Goal: Information Seeking & Learning: Get advice/opinions

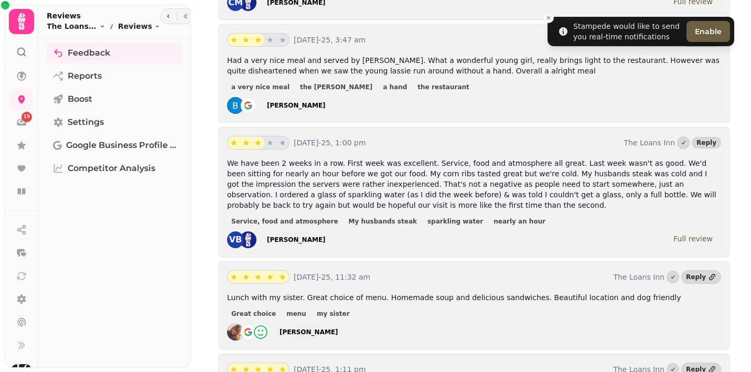
scroll to position [638, 0]
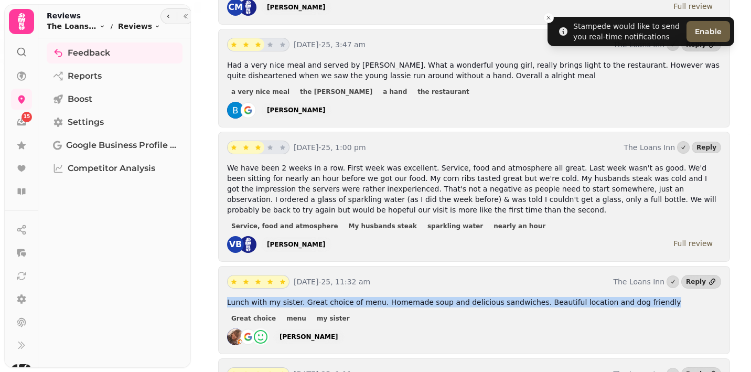
drag, startPoint x: 646, startPoint y: 301, endPoint x: 227, endPoint y: 301, distance: 419.3
click at [227, 301] on p "Lunch with my sister. Great choice of menu. Homemade soup and delicious sandwic…" at bounding box center [474, 302] width 494 height 10
copy span "Lunch with my sister. Great choice of menu. Homemade soup and delicious sandwic…"
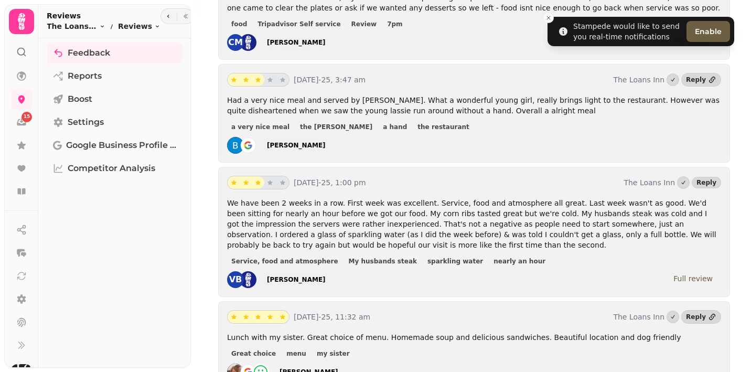
click at [368, 246] on p "We have been 2 weeks in a row. First week was excellent. Service, food and atmo…" at bounding box center [474, 224] width 494 height 52
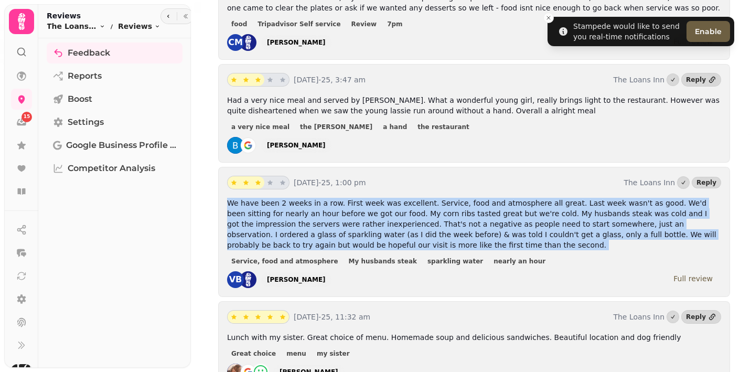
drag, startPoint x: 368, startPoint y: 246, endPoint x: 228, endPoint y: 205, distance: 146.0
click at [228, 205] on p "We have been 2 weeks in a row. First week was excellent. Service, food and atmo…" at bounding box center [474, 224] width 494 height 52
copy span "We have been 2 weeks in a row. First week was excellent. Service, food and atmo…"
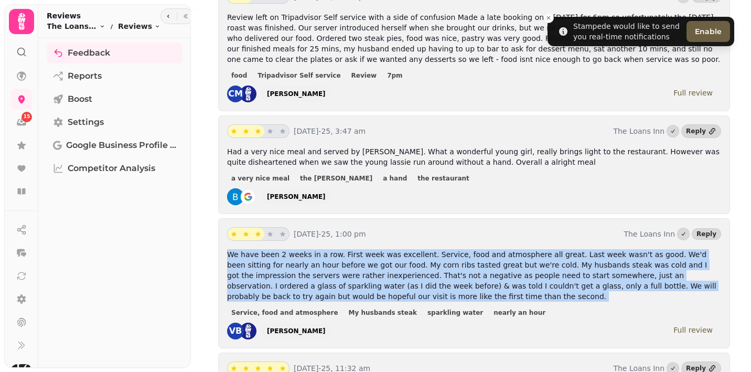
scroll to position [540, 0]
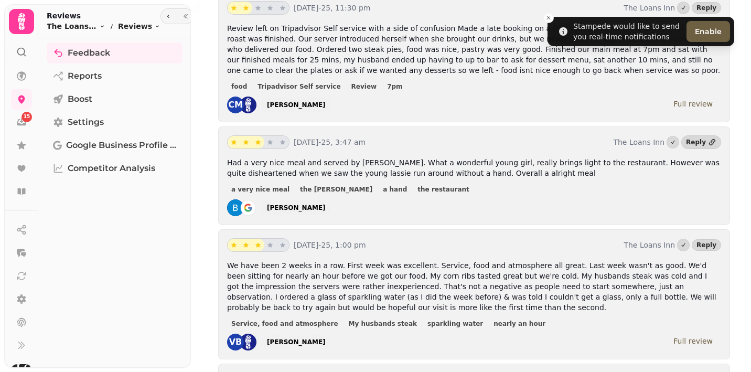
click at [449, 195] on div "a very nice meal the young lassie a hand the restaurant" at bounding box center [474, 189] width 494 height 13
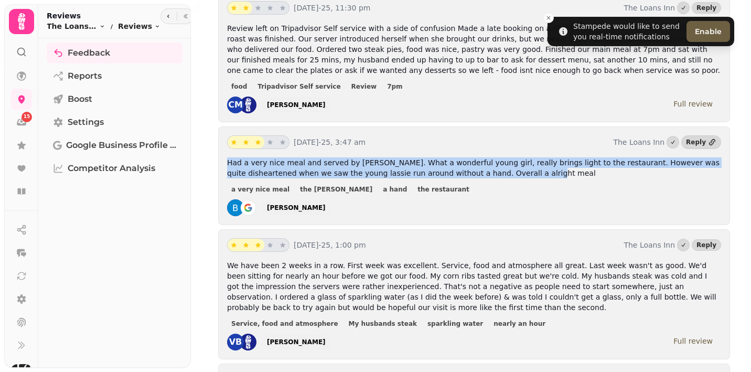
drag, startPoint x: 499, startPoint y: 172, endPoint x: 223, endPoint y: 163, distance: 276.7
click at [223, 163] on div "[DATE]-25, 3:47 am The Loans Inn Reply Had a very nice meal and served by [PERS…" at bounding box center [474, 175] width 512 height 99
copy span "Had a very nice meal and served by [PERSON_NAME]. What a wonderful young girl, …"
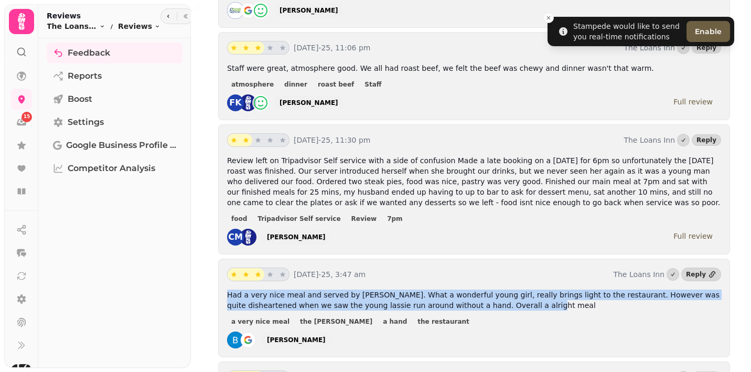
scroll to position [407, 0]
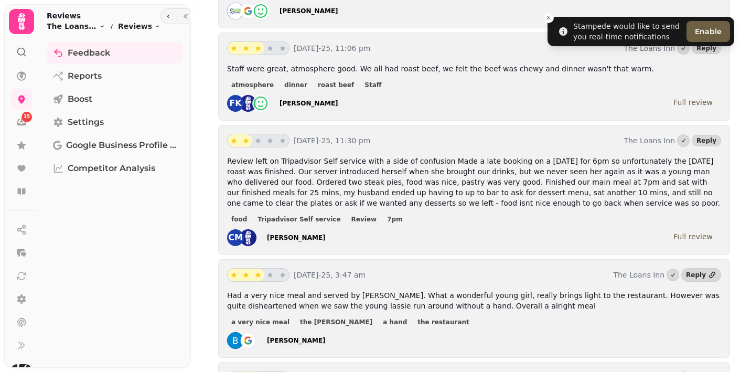
click at [510, 207] on span "Review left on Tripadvisor Self service with a side of confusion Made a late bo…" at bounding box center [473, 182] width 493 height 50
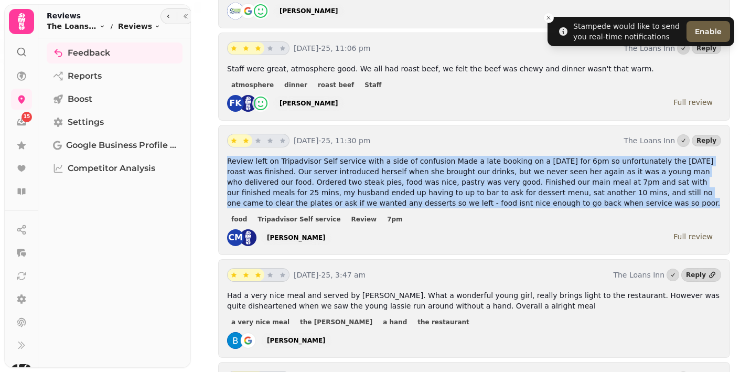
drag, startPoint x: 517, startPoint y: 204, endPoint x: 214, endPoint y: 163, distance: 306.1
copy span "Review left on Tripadvisor Self service with a side of confusion Made a late bo…"
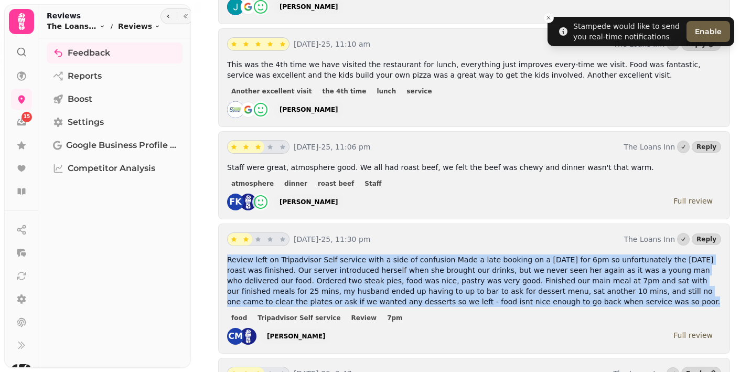
scroll to position [302, 0]
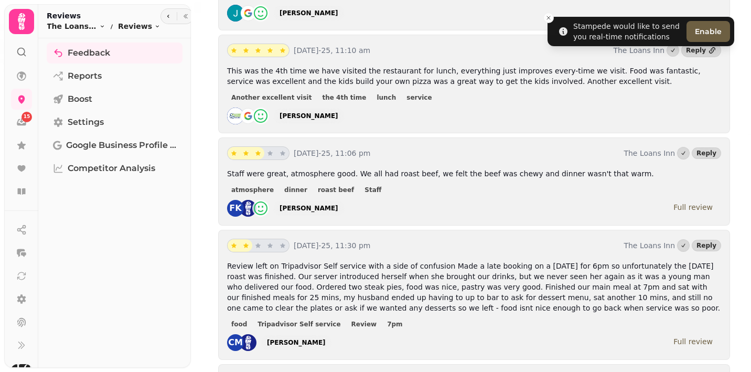
click at [443, 192] on div "atmosphere dinner roast beef Staff" at bounding box center [474, 189] width 494 height 13
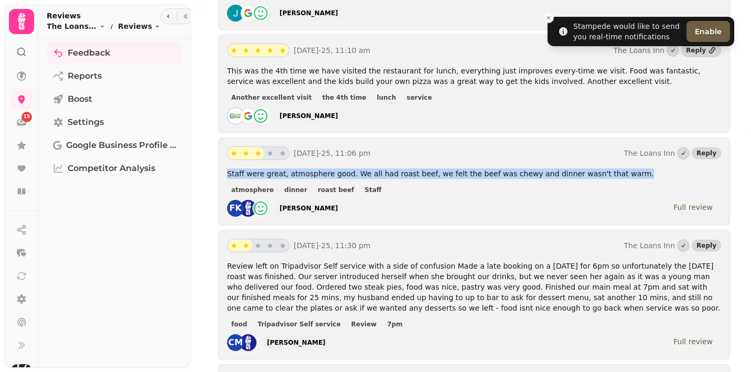
drag, startPoint x: 618, startPoint y: 171, endPoint x: 228, endPoint y: 172, distance: 389.9
click at [228, 172] on p "Staff were great, atmosphere good. We all had roast beef, we felt the beef was …" at bounding box center [474, 173] width 494 height 10
copy span "Staff were great, atmosphere good. We all had roast beef, we felt the beef was …"
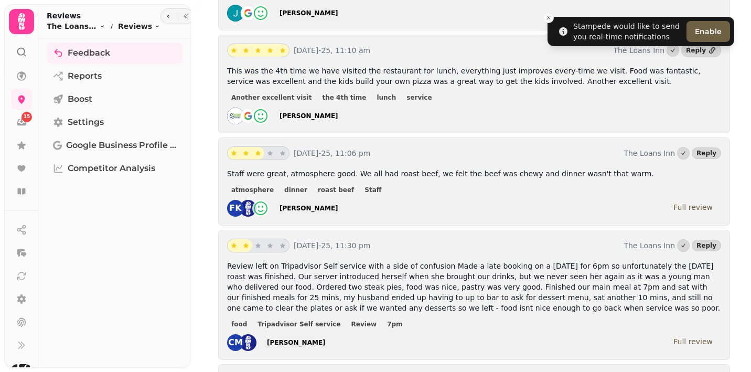
click at [484, 199] on div "Staff were great, atmosphere good. We all had roast beef, we felt the beef was …" at bounding box center [474, 192] width 494 height 48
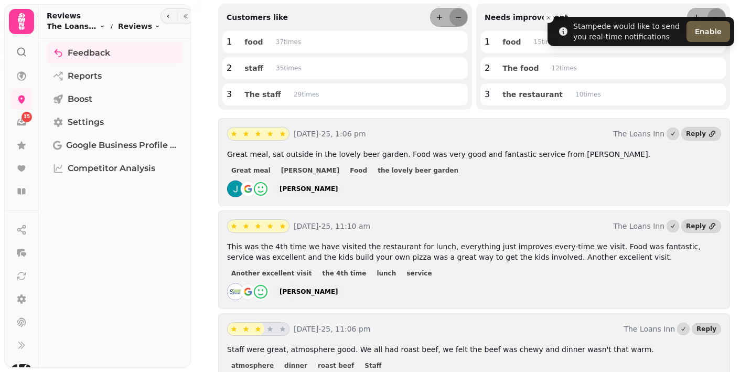
scroll to position [0, 0]
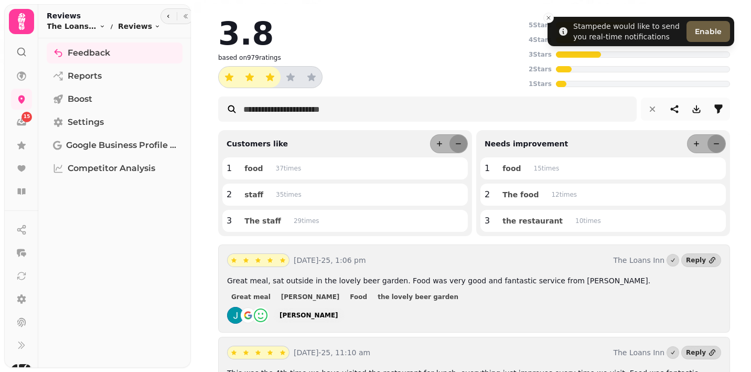
click at [419, 79] on div "3.8 based on 979 ratings" at bounding box center [371, 53] width 306 height 70
click at [388, 60] on div "3.8 based on 979 ratings" at bounding box center [371, 53] width 306 height 70
click at [382, 56] on div "3.8 based on 979 ratings" at bounding box center [371, 53] width 306 height 70
click at [408, 22] on div "3.8" at bounding box center [371, 33] width 306 height 31
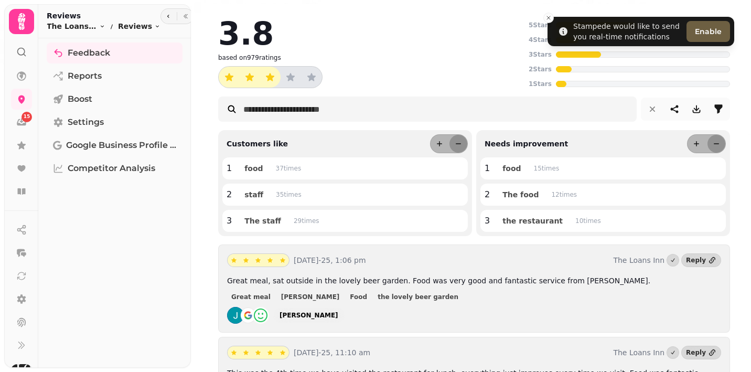
click at [409, 30] on div "3.8" at bounding box center [371, 33] width 306 height 31
click at [387, 39] on div "3.8" at bounding box center [371, 33] width 306 height 31
click at [396, 45] on div "3.8" at bounding box center [371, 33] width 306 height 31
click at [383, 23] on div "3.8" at bounding box center [371, 33] width 306 height 31
click at [398, 59] on div "3.8 based on 979 ratings" at bounding box center [371, 53] width 306 height 70
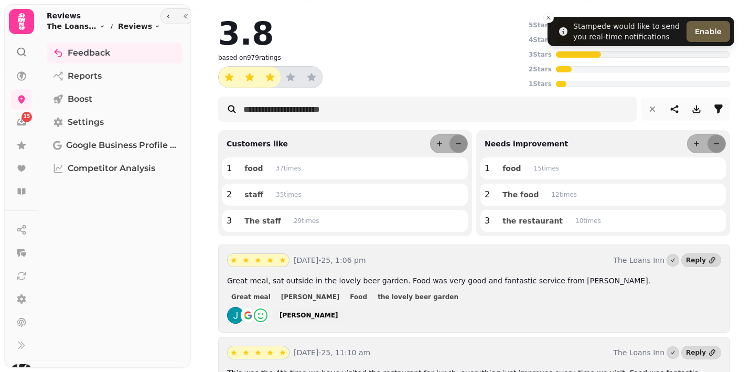
click at [378, 21] on div "3.8" at bounding box center [371, 33] width 306 height 31
click at [404, 20] on div "3.8" at bounding box center [371, 33] width 306 height 31
